Goal: Information Seeking & Learning: Check status

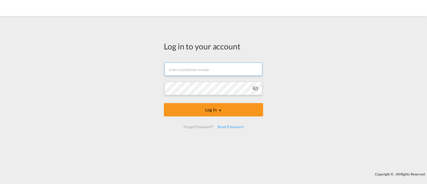
type input "[EMAIL_ADDRESS][DOMAIN_NAME]"
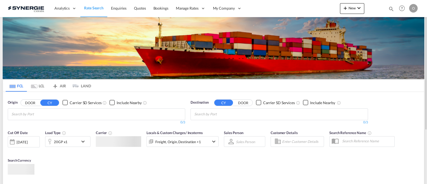
click at [387, 6] on div "Bookings Quotes Enquiries Help Resources Product Release O My Profile Logout" at bounding box center [402, 8] width 34 height 17
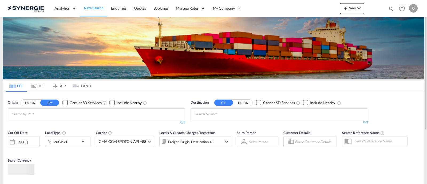
click at [390, 7] on md-icon "icon-magnify" at bounding box center [392, 9] width 6 height 6
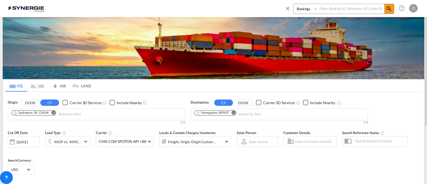
click at [302, 13] on select "Bookings Quotes Enquiries" at bounding box center [306, 9] width 25 height 10
select select "Quotes"
click at [294, 4] on select "Bookings Quotes Enquiries" at bounding box center [306, 9] width 25 height 10
click at [338, 7] on input at bounding box center [351, 8] width 66 height 9
paste input "SYC000012416"
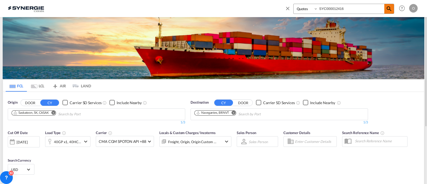
type input "SYC000012416"
click at [386, 9] on md-icon "icon-magnify" at bounding box center [389, 9] width 6 height 6
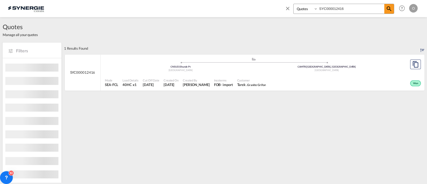
click at [230, 90] on div "Mode SEA-FCL Load Details 40HC x1 Cut Off Date [DATE] Created On [DATE] Created…" at bounding box center [263, 83] width 324 height 16
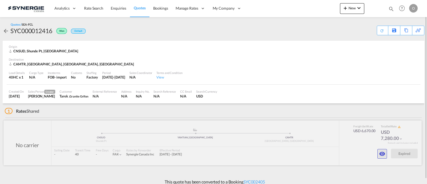
click at [383, 155] on md-icon "icon-eye" at bounding box center [382, 154] width 6 height 6
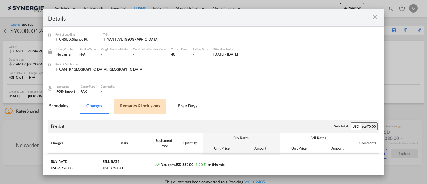
click at [135, 106] on md-tab-item "Remarks & Inclusions" at bounding box center [140, 106] width 53 height 15
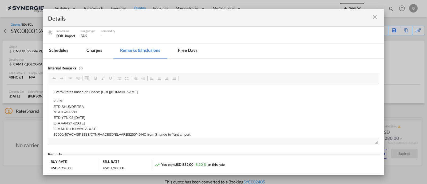
click at [377, 17] on md-icon "icon-close m-3 fg-AAA8AD cursor" at bounding box center [375, 17] width 6 height 6
